Goal: Find specific page/section: Find specific page/section

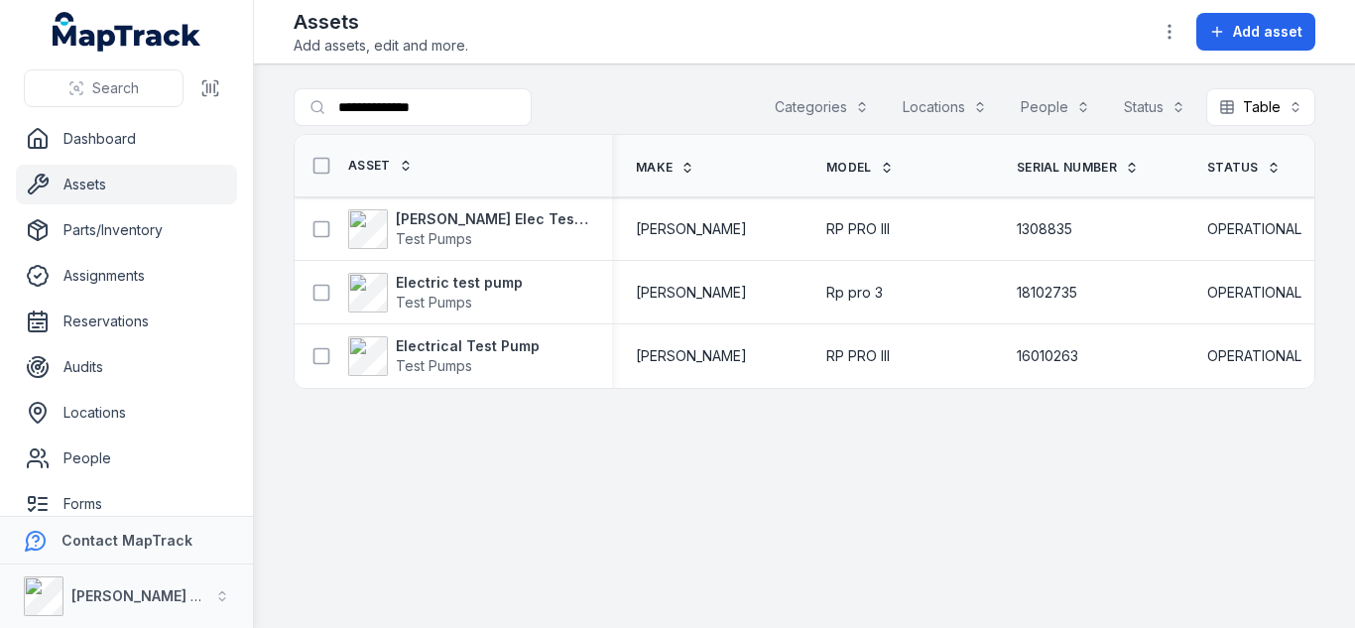
scroll to position [0, 250]
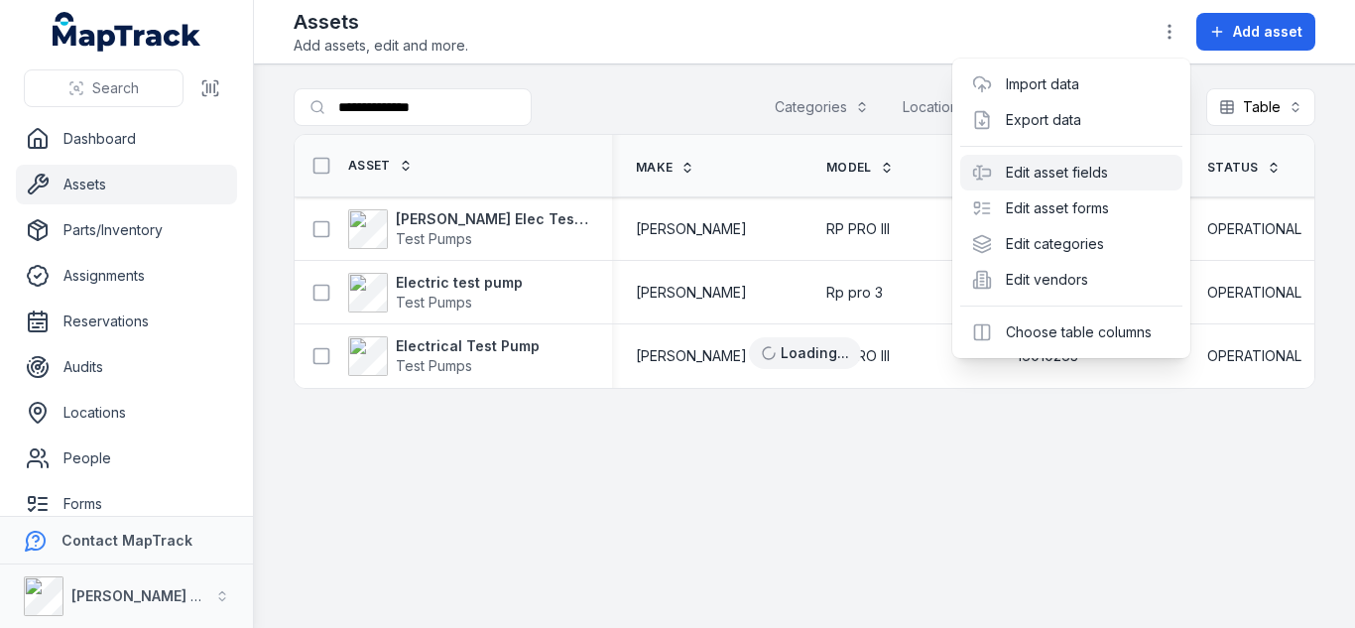
scroll to position [0, 440]
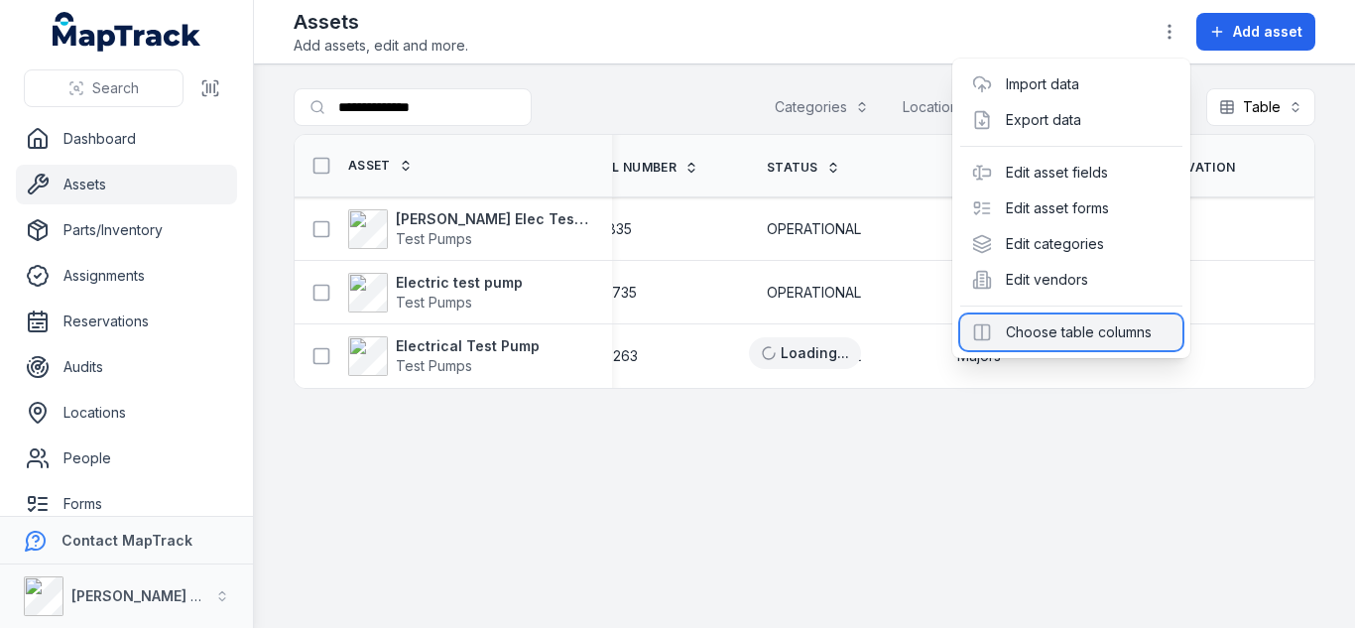
click at [1043, 331] on div "Choose table columns" at bounding box center [1071, 332] width 222 height 36
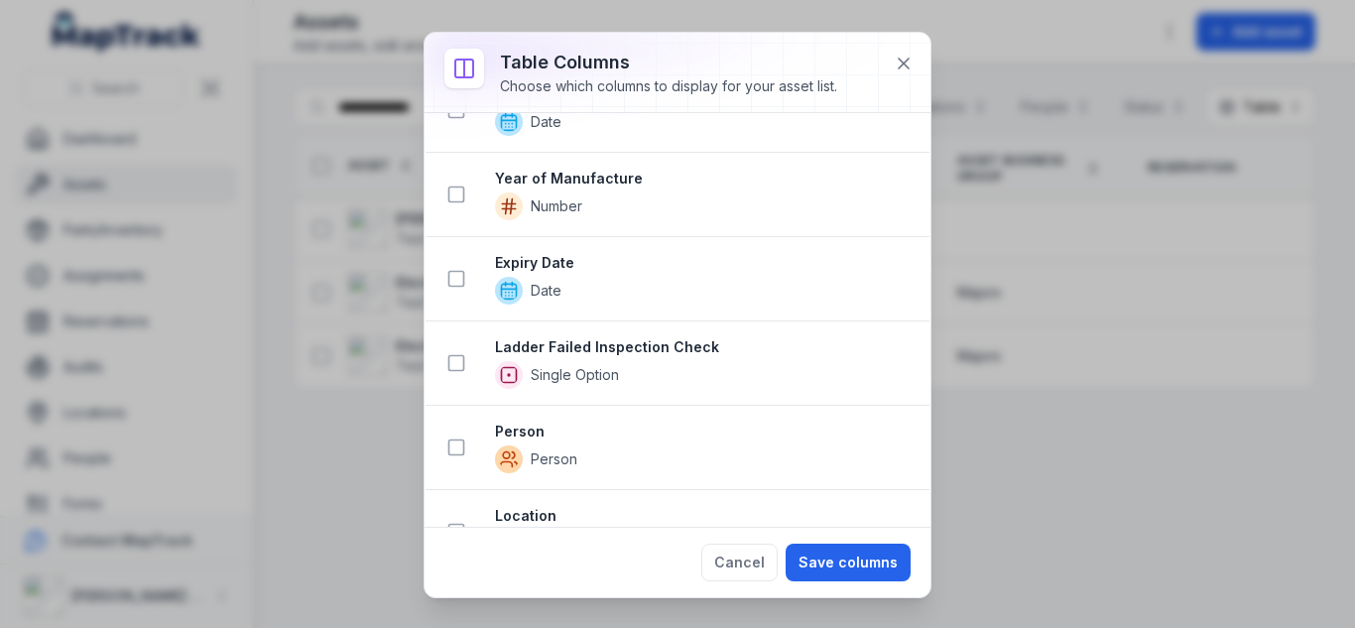
scroll to position [2863, 0]
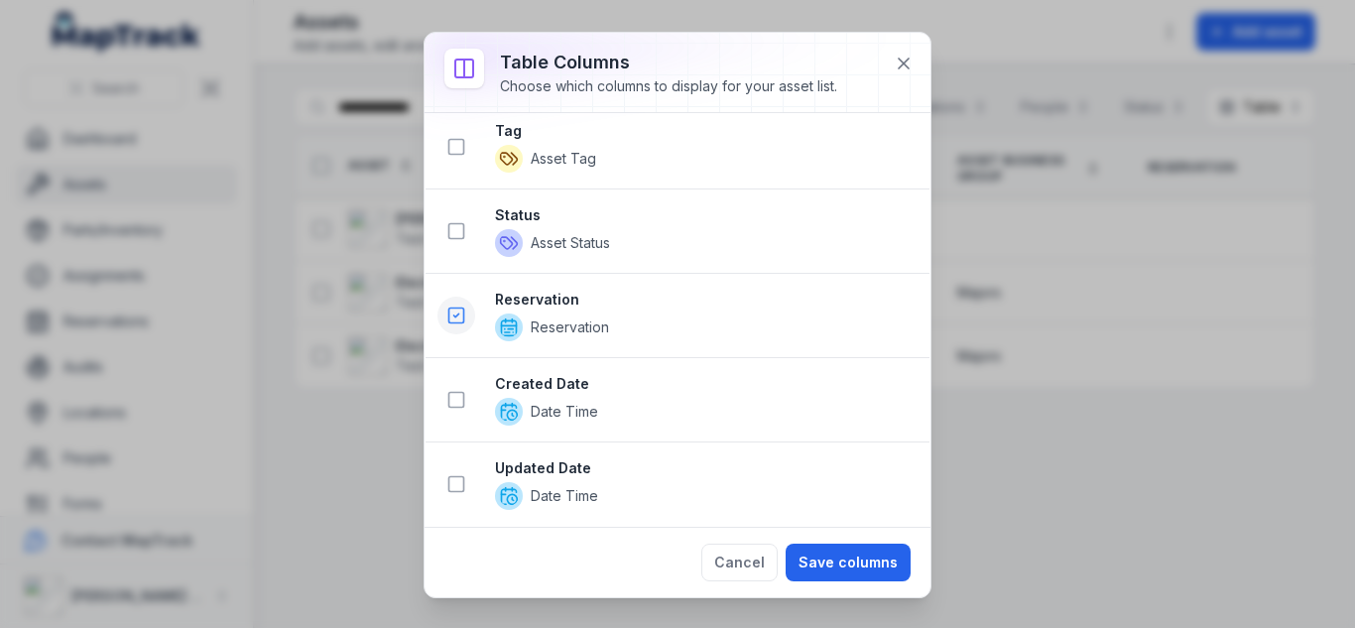
click at [456, 315] on icon at bounding box center [456, 314] width 5 height 3
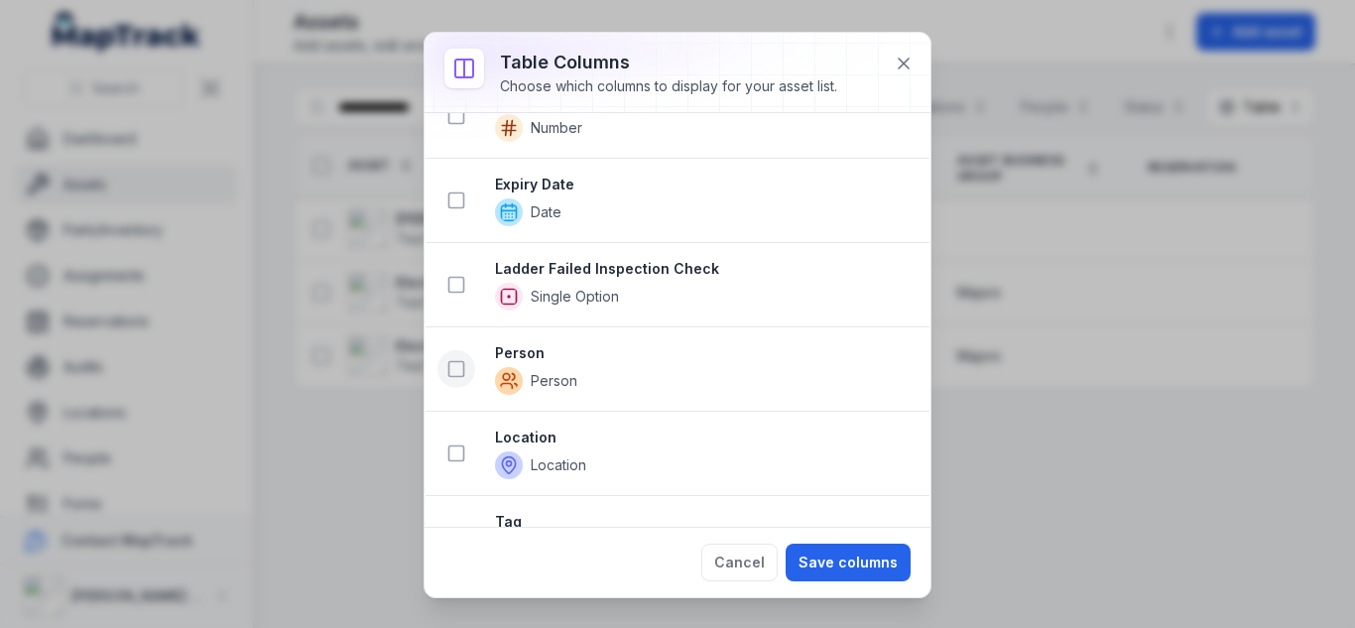
click at [455, 364] on icon at bounding box center [456, 369] width 20 height 20
click at [466, 454] on button at bounding box center [456, 453] width 38 height 38
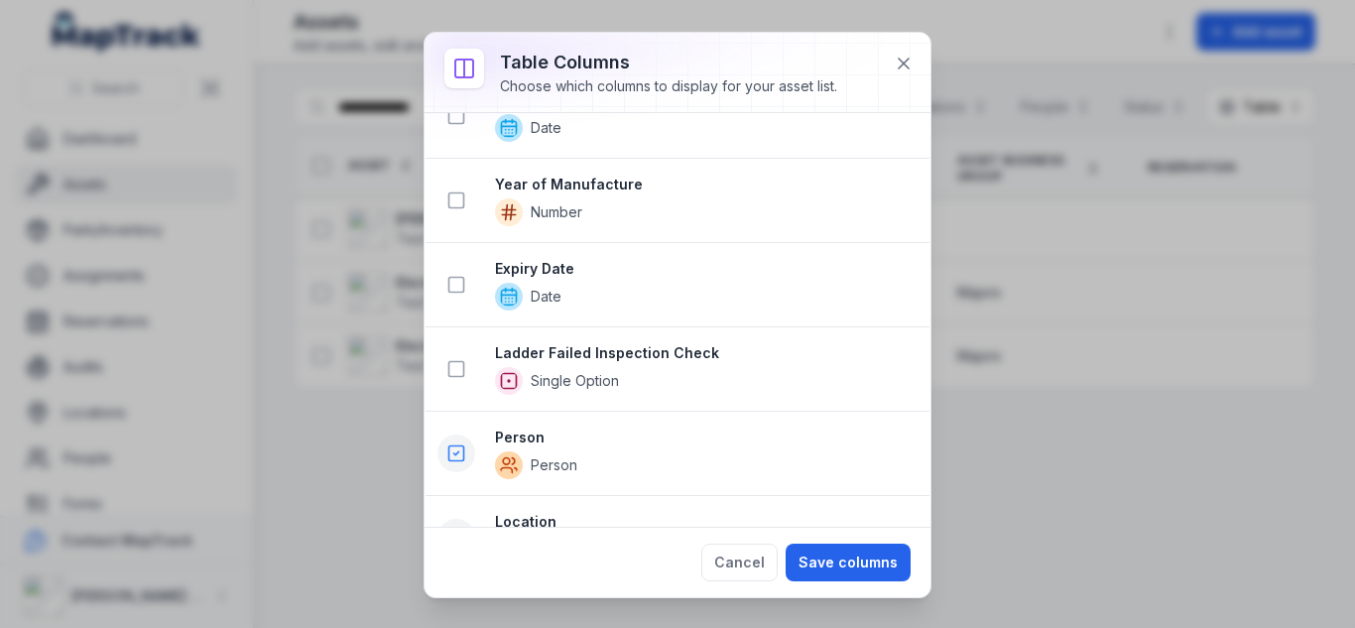
scroll to position [2557, 0]
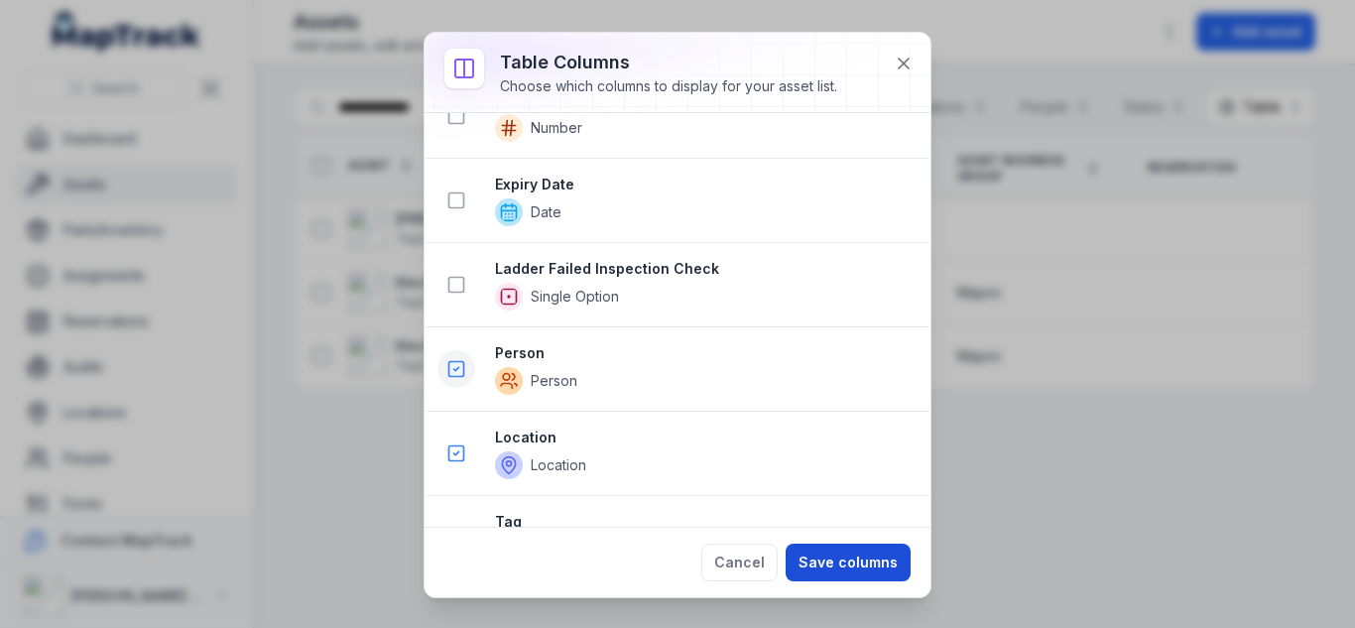
click at [883, 556] on button "Save columns" at bounding box center [847, 562] width 125 height 38
